Goal: Navigation & Orientation: Find specific page/section

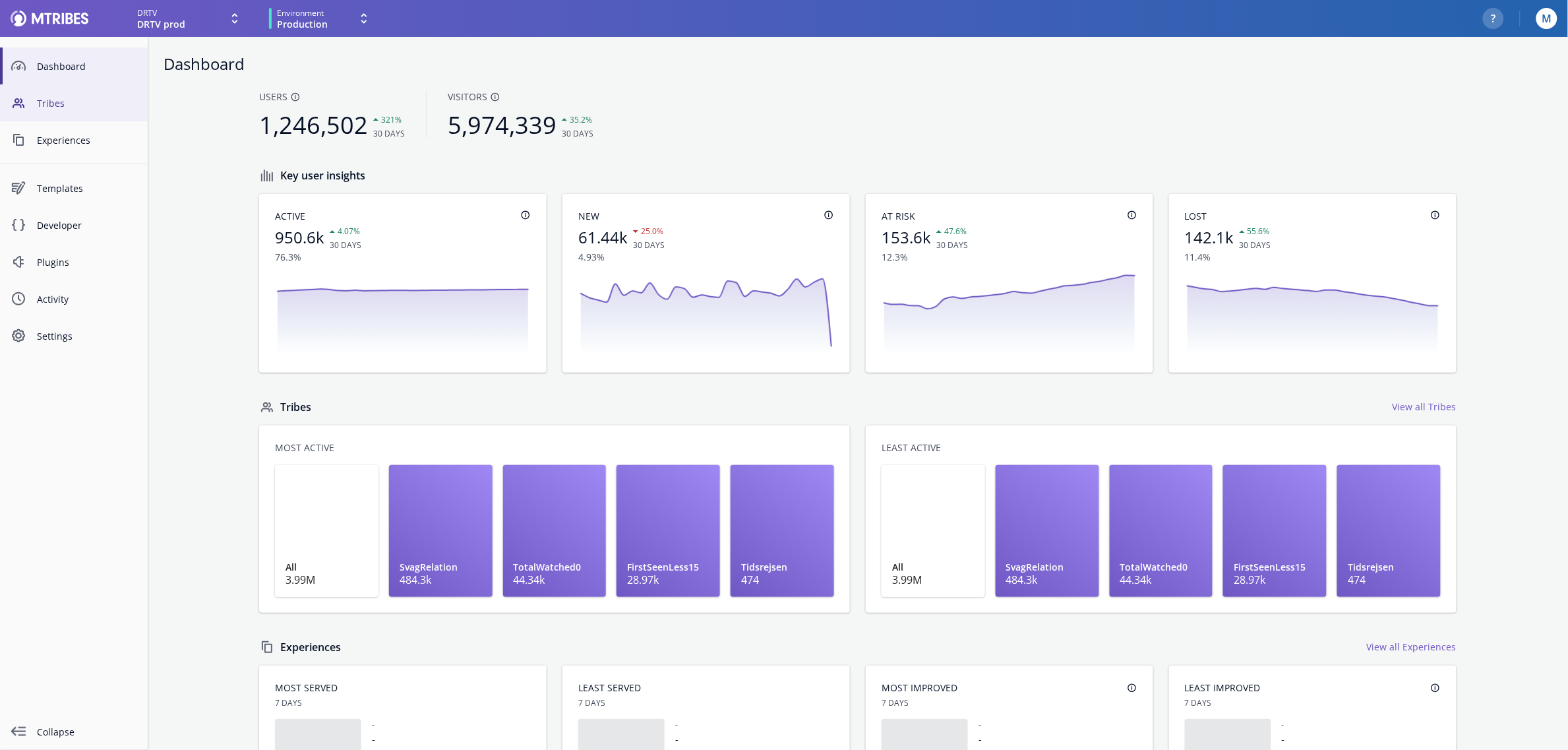
click at [63, 93] on link "Tribes" at bounding box center [74, 103] width 148 height 37
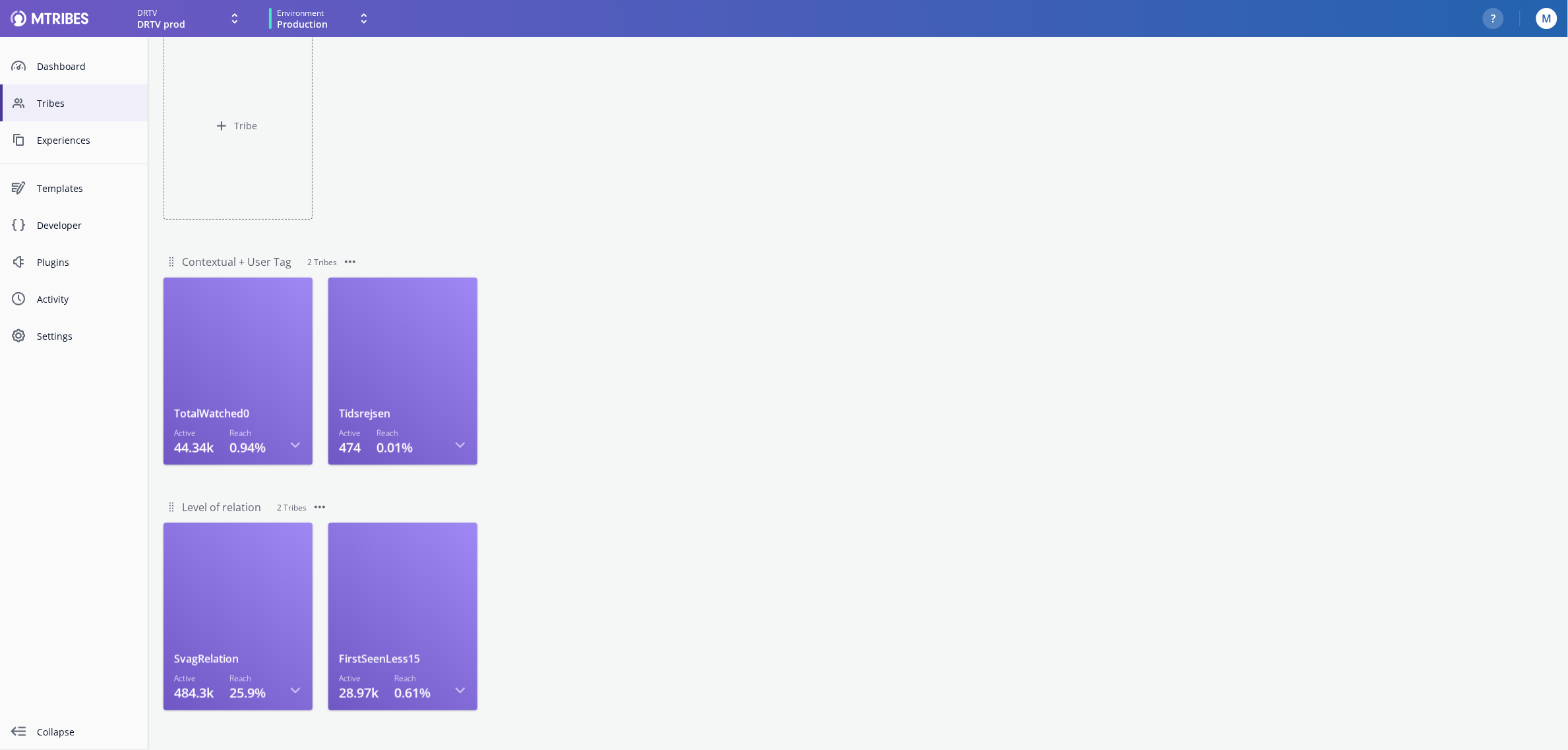
scroll to position [337, 0]
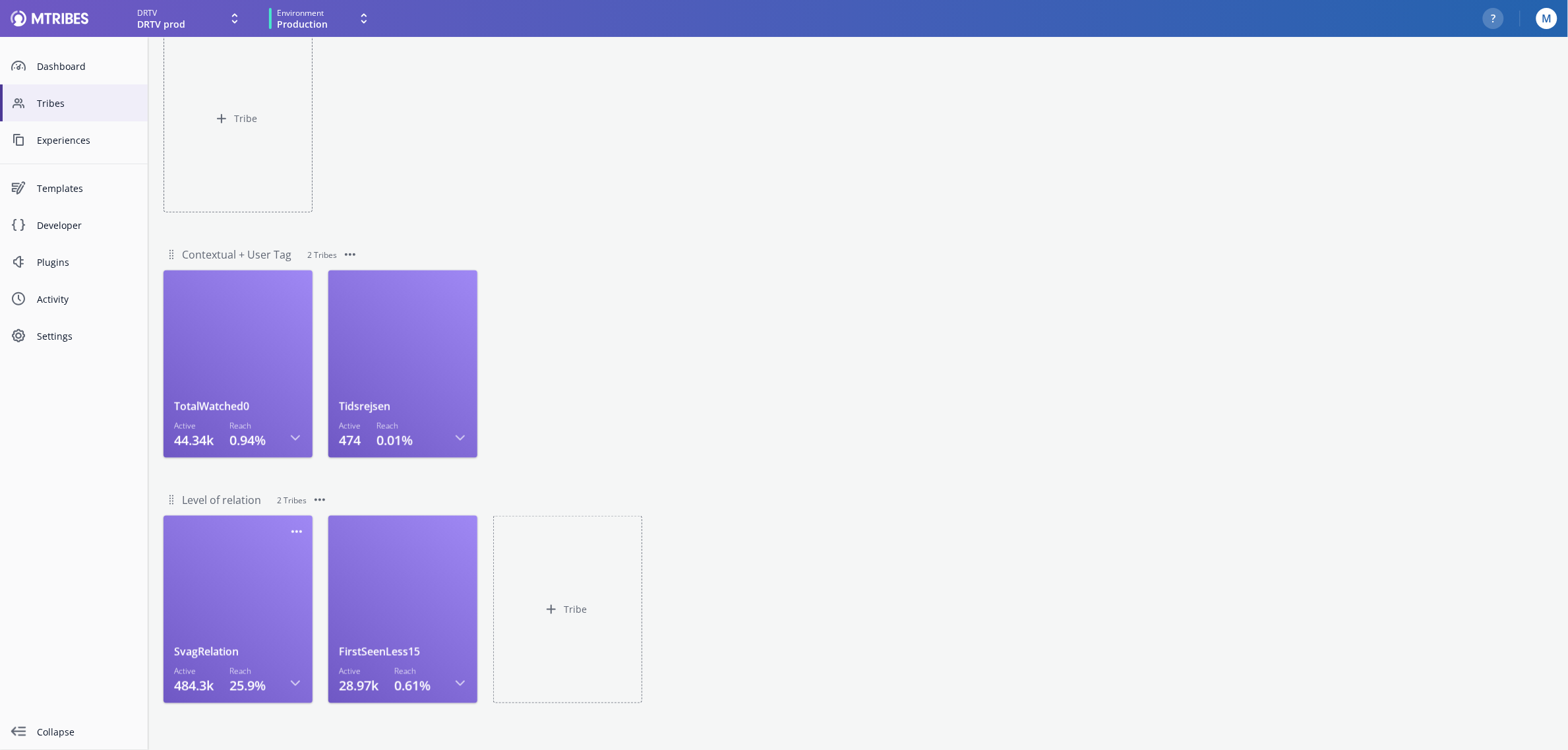
click at [260, 581] on div at bounding box center [238, 585] width 128 height 118
